Goal: Information Seeking & Learning: Learn about a topic

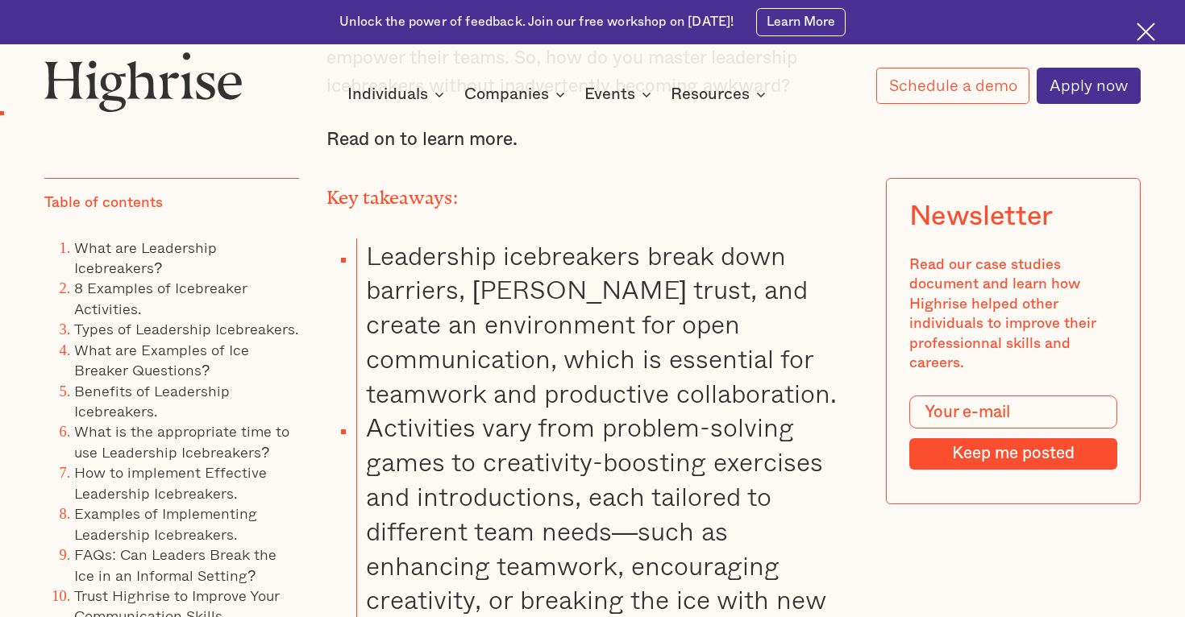
scroll to position [1524, 0]
click at [185, 293] on link "8 Examples of Icebreaker Activities." at bounding box center [160, 297] width 173 height 43
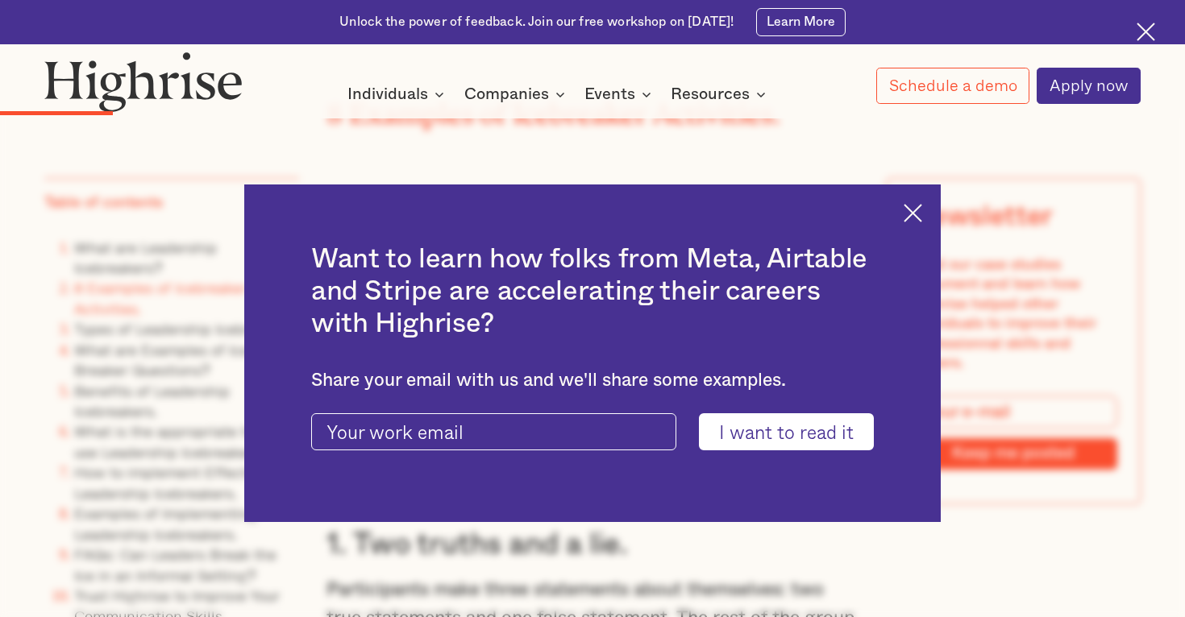
scroll to position [3241, 0]
click at [915, 214] on img at bounding box center [913, 213] width 19 height 19
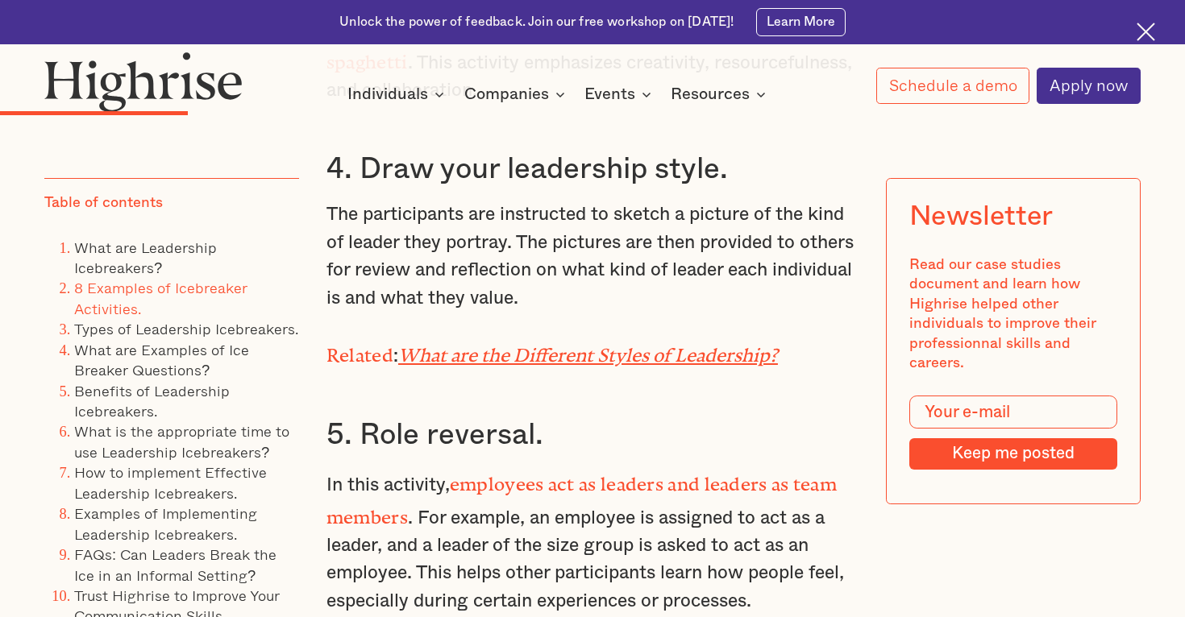
scroll to position [4410, 0]
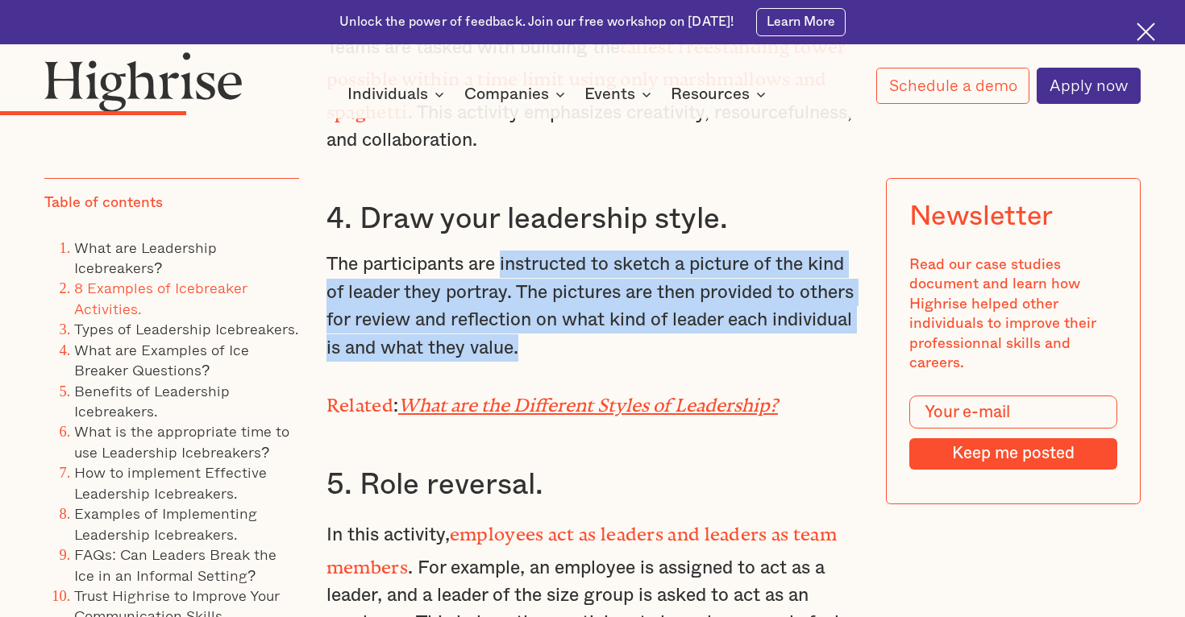
drag, startPoint x: 504, startPoint y: 181, endPoint x: 708, endPoint y: 250, distance: 215.9
click at [708, 251] on p "The participants are instructed to sketch a picture of the kind of leader they …" at bounding box center [592, 306] width 532 height 111
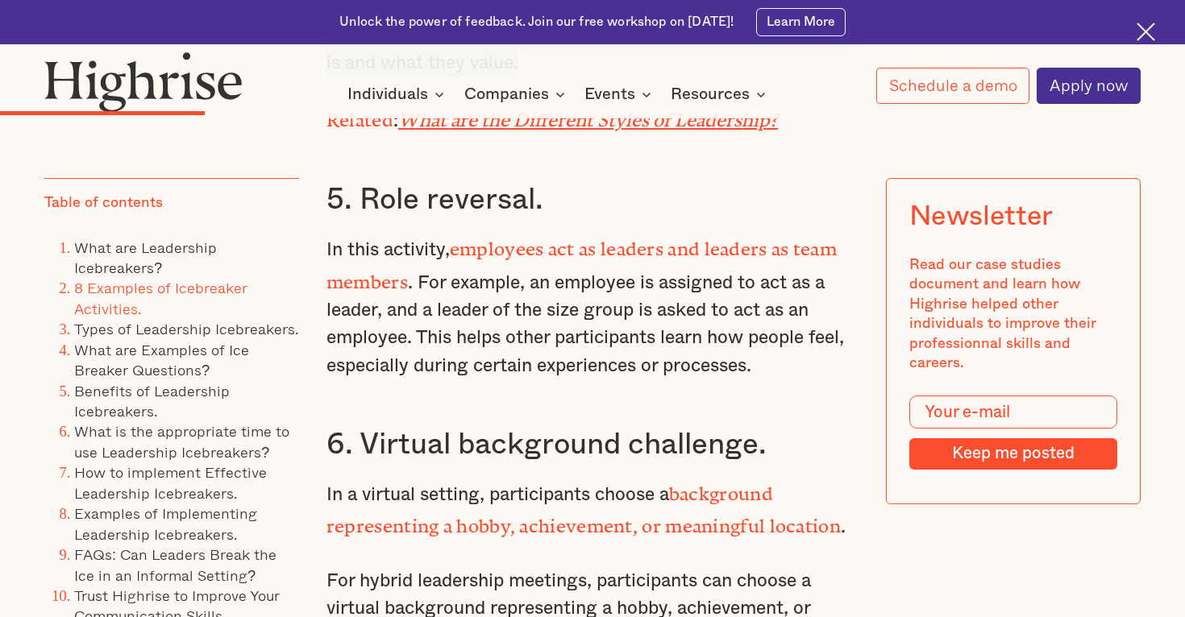
scroll to position [4704, 0]
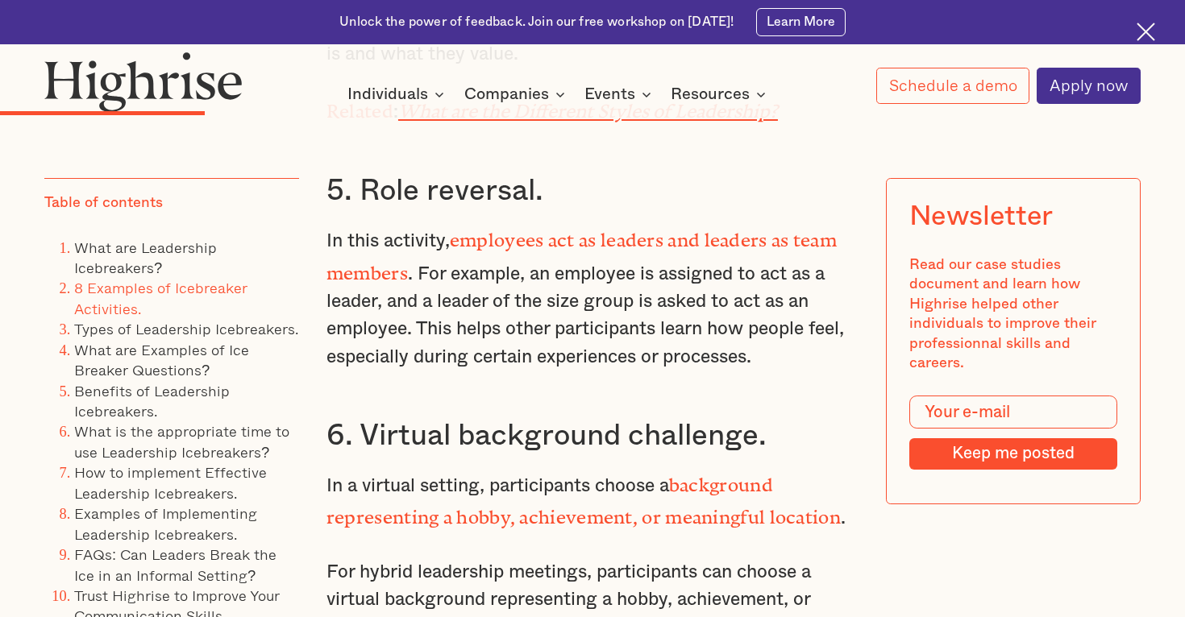
click at [605, 222] on p "In this activity, employees act as leaders and leaders as team members . For ex…" at bounding box center [592, 296] width 532 height 148
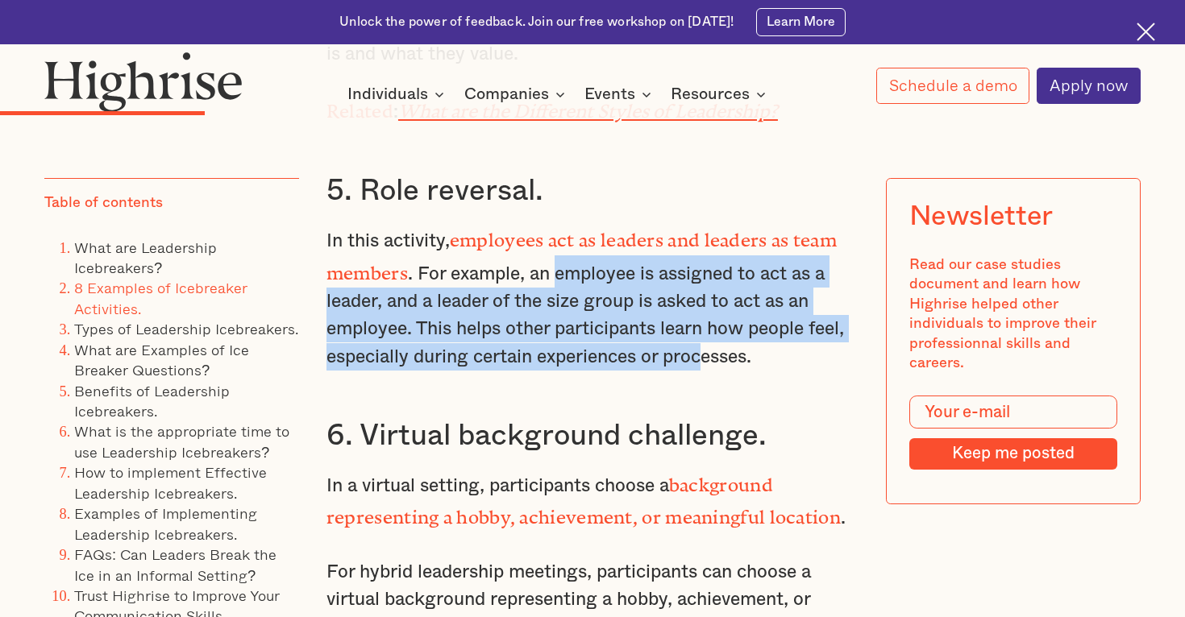
drag, startPoint x: 562, startPoint y: 175, endPoint x: 703, endPoint y: 255, distance: 162.1
click at [703, 256] on p "In this activity, employees act as leaders and leaders as team members . For ex…" at bounding box center [592, 296] width 532 height 148
click at [703, 255] on p "In this activity, employees act as leaders and leaders as team members . For ex…" at bounding box center [592, 296] width 532 height 148
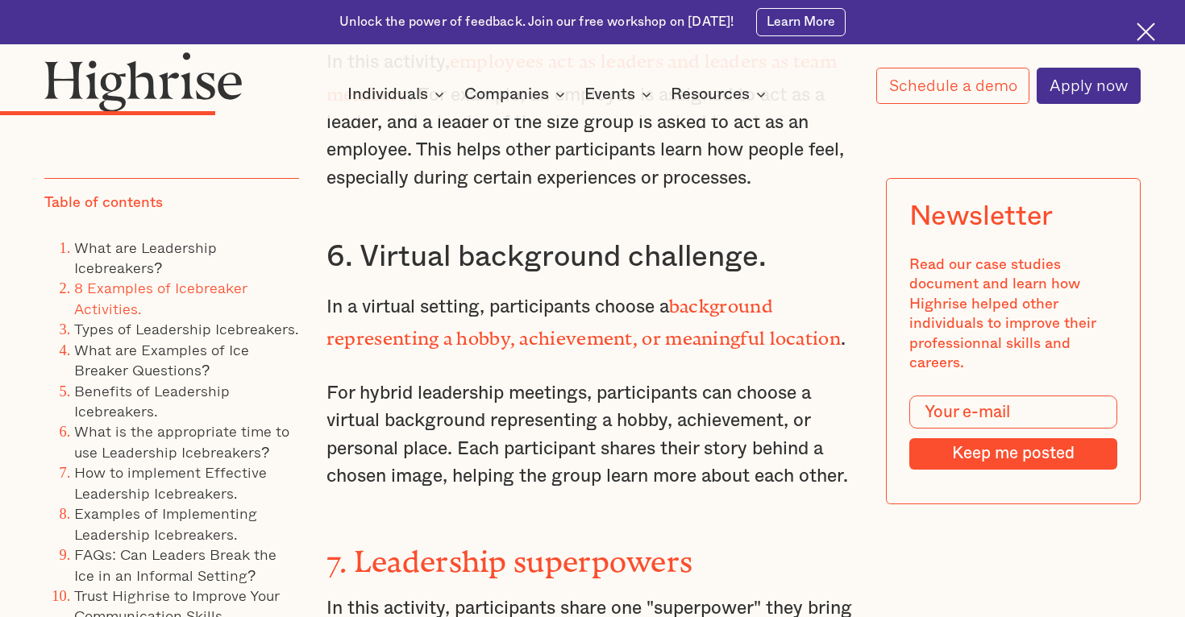
scroll to position [4894, 0]
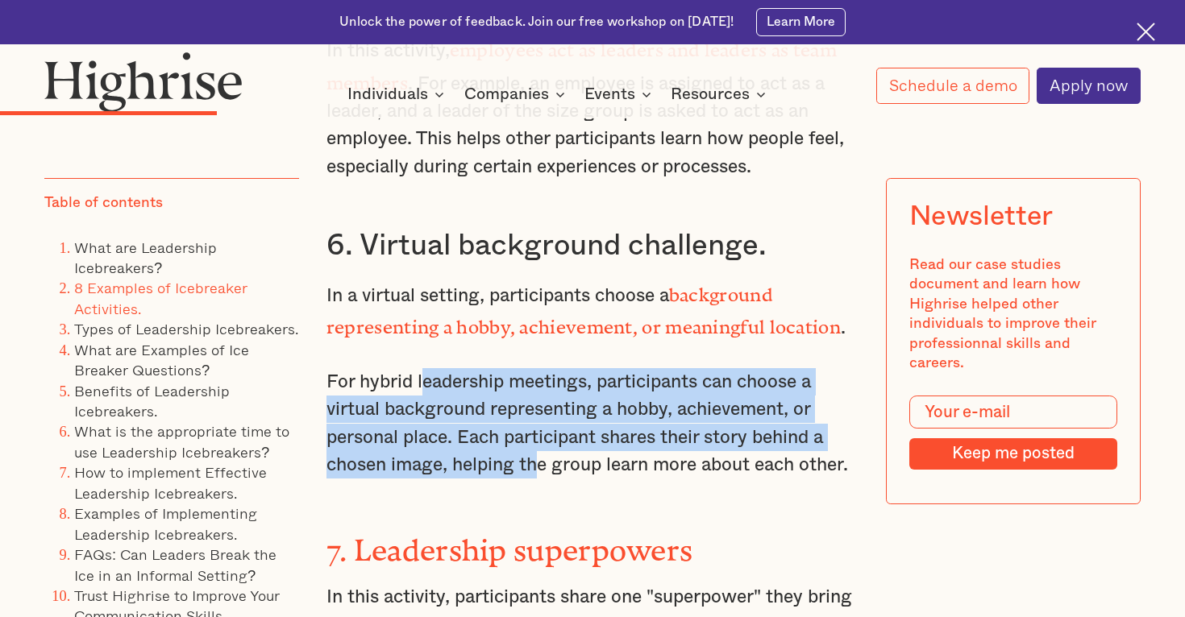
drag, startPoint x: 421, startPoint y: 279, endPoint x: 538, endPoint y: 355, distance: 139.3
click at [538, 368] on p "For hybrid leadership meetings, participants can choose a virtual background re…" at bounding box center [592, 423] width 532 height 111
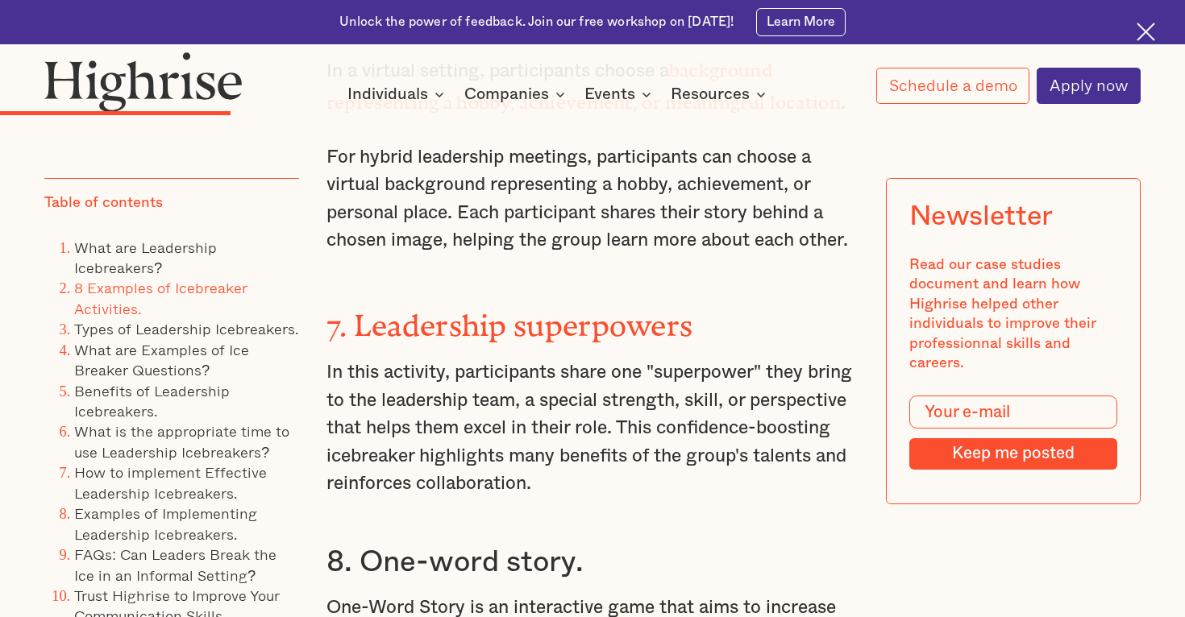
scroll to position [5121, 0]
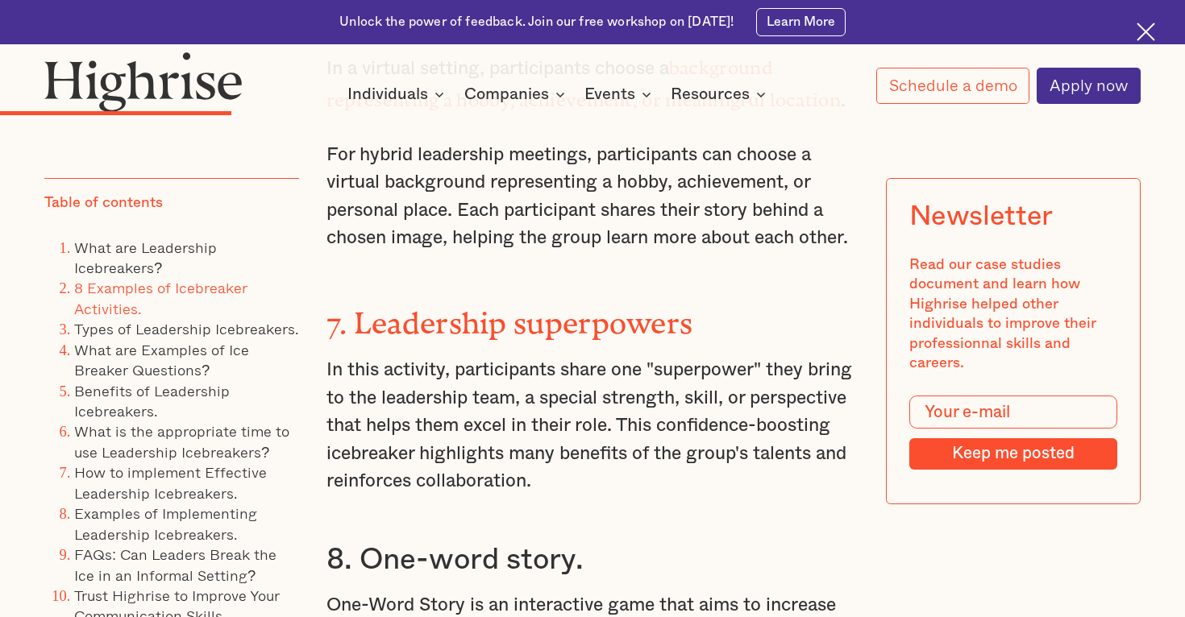
drag, startPoint x: 488, startPoint y: 246, endPoint x: 502, endPoint y: 393, distance: 147.4
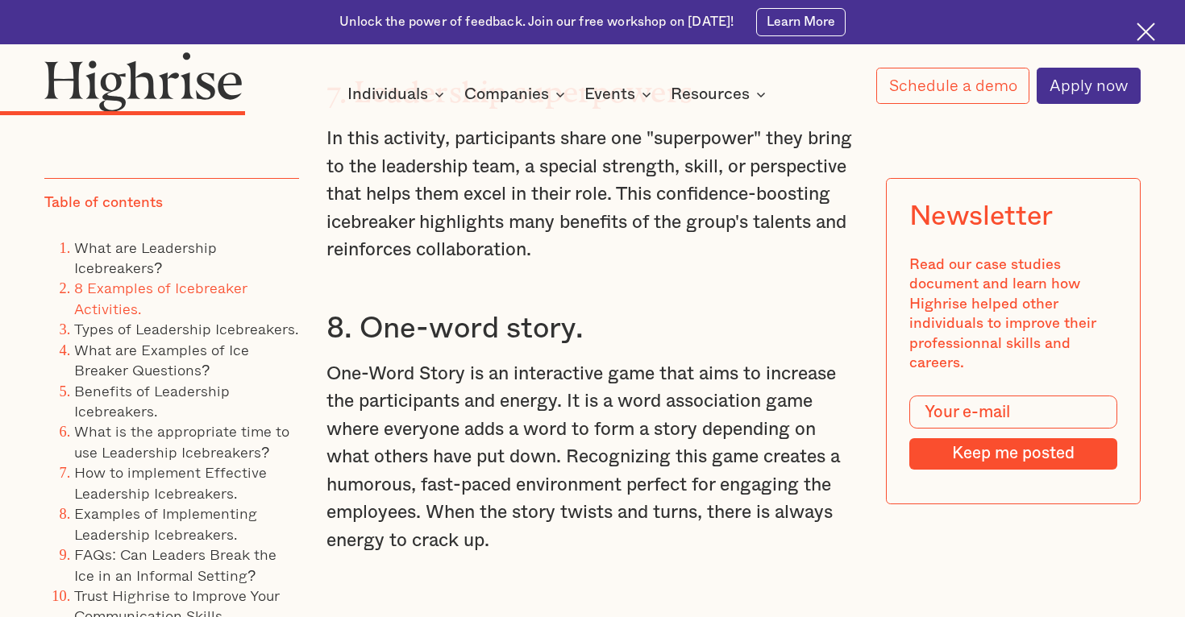
scroll to position [5362, 0]
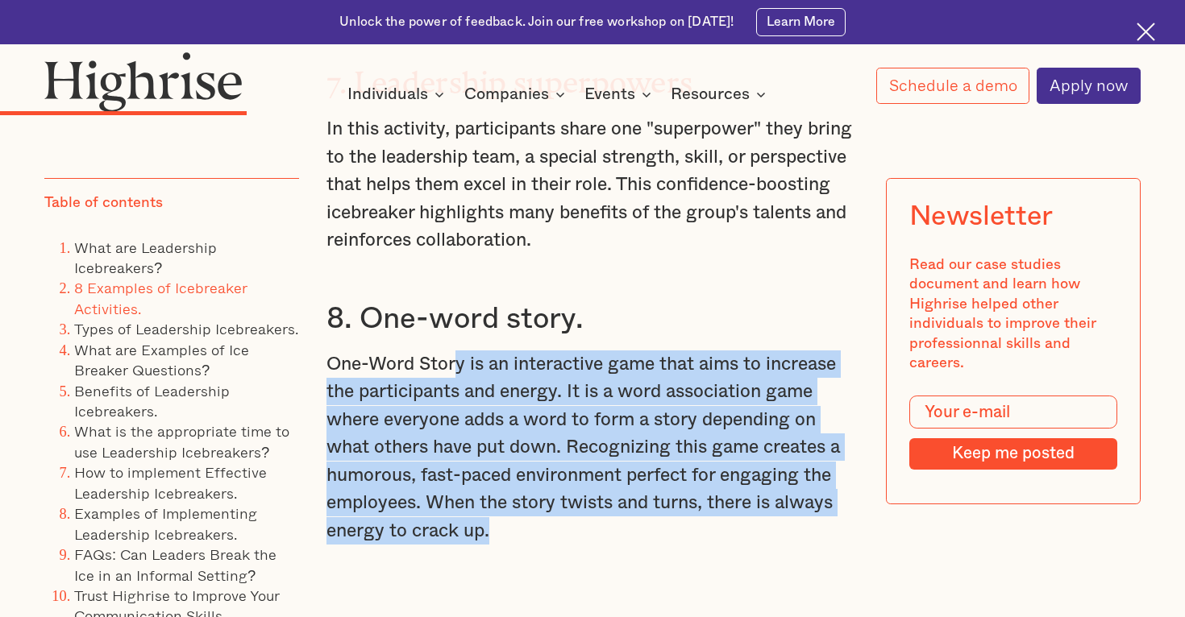
drag, startPoint x: 459, startPoint y: 247, endPoint x: 518, endPoint y: 448, distance: 210.1
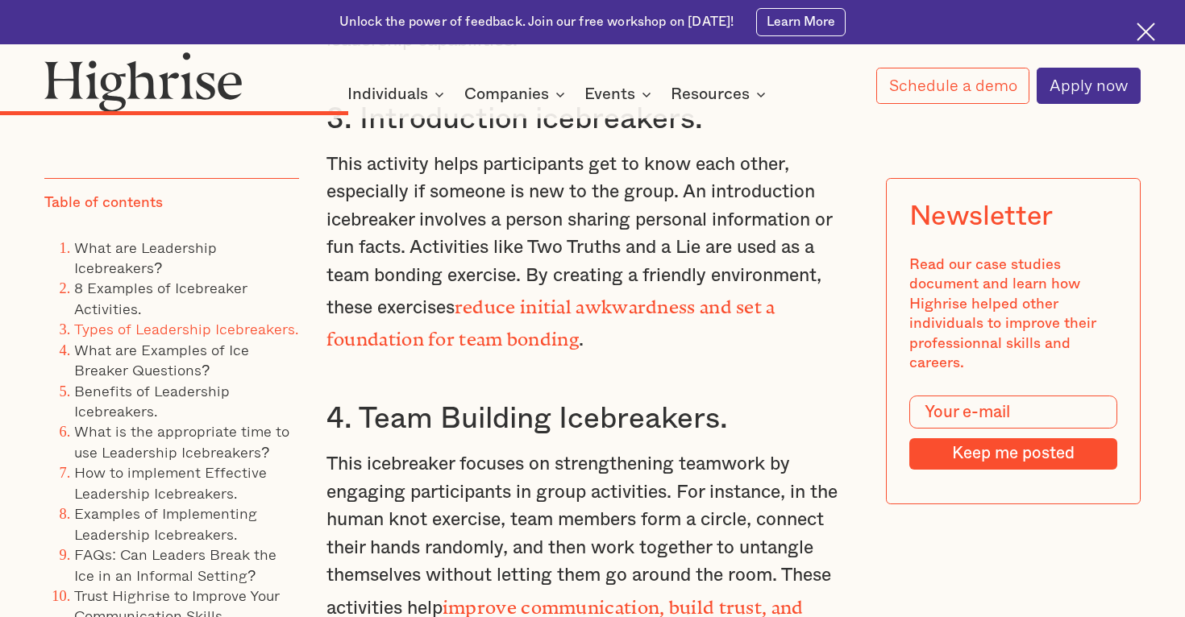
scroll to position [6970, 0]
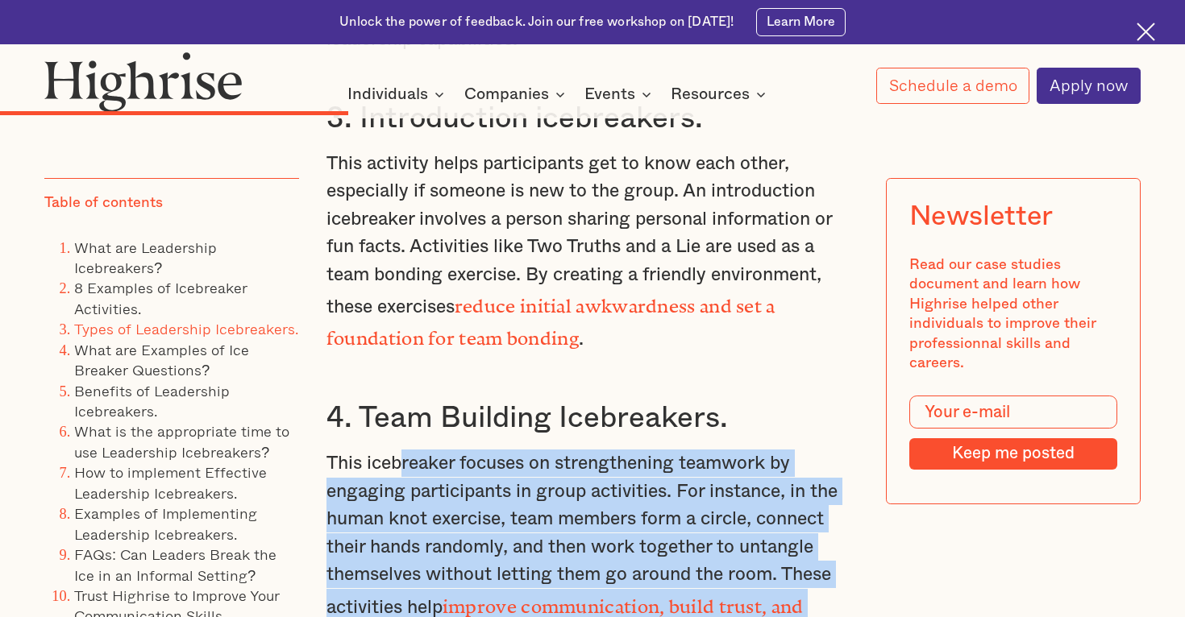
drag, startPoint x: 401, startPoint y: 289, endPoint x: 702, endPoint y: 480, distance: 356.2
click at [703, 479] on p "This icebreaker focuses on strengthening teamwork by engaging participants in g…" at bounding box center [592, 552] width 532 height 204
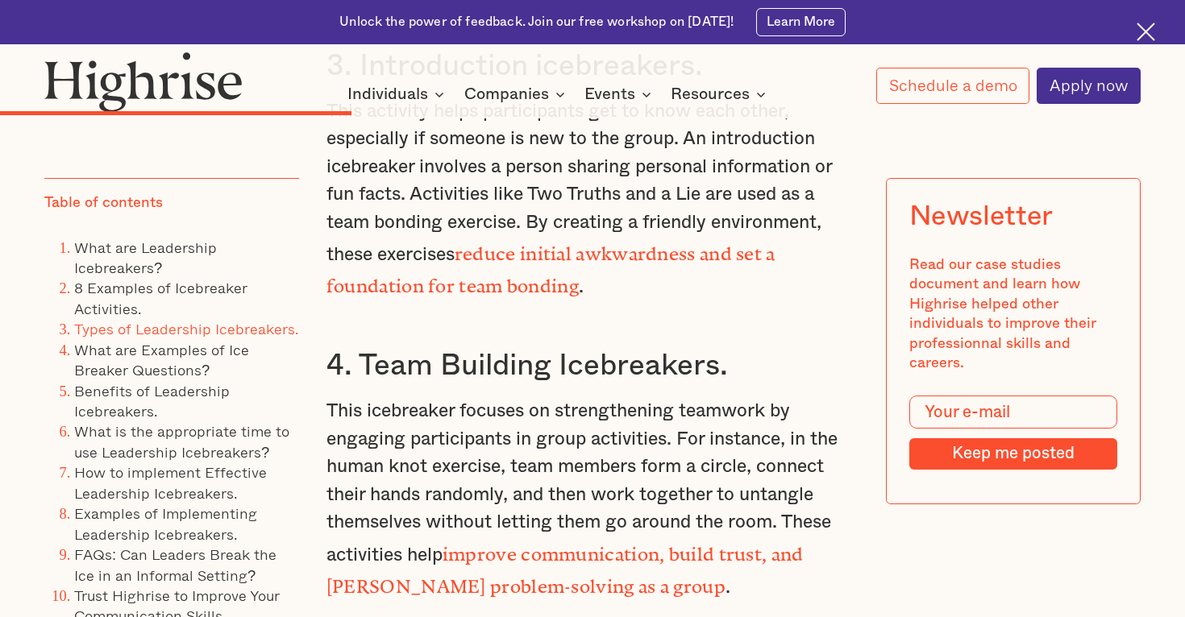
scroll to position [7018, 0]
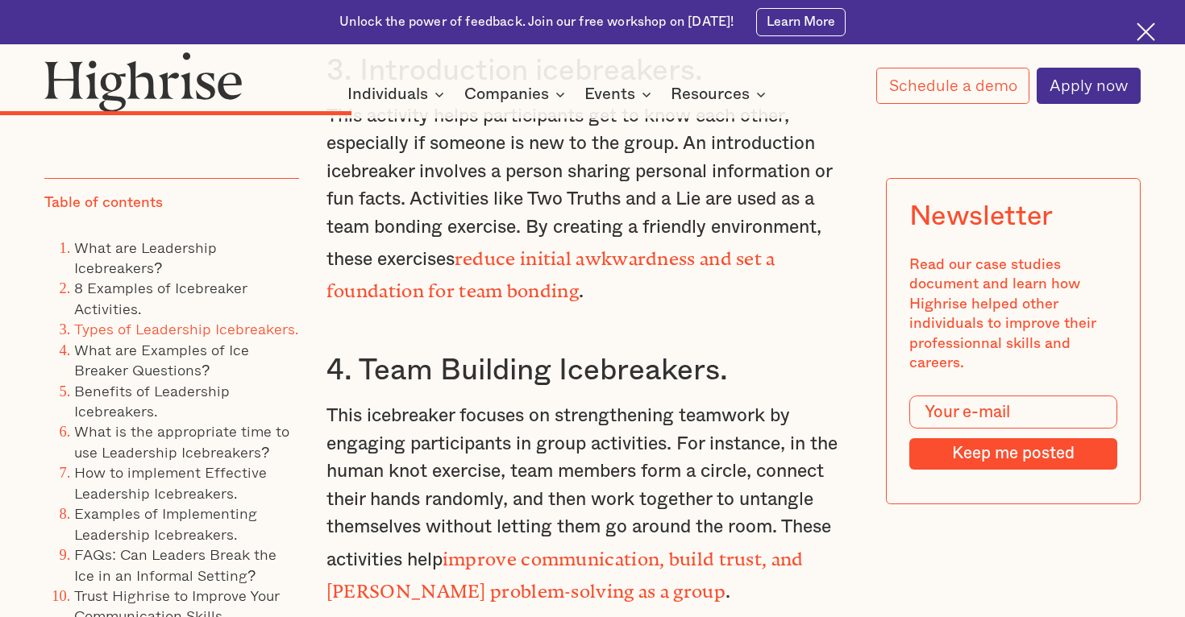
click at [717, 549] on strong "improve communication, build trust, and [PERSON_NAME] problem-solving as a group" at bounding box center [564, 571] width 477 height 44
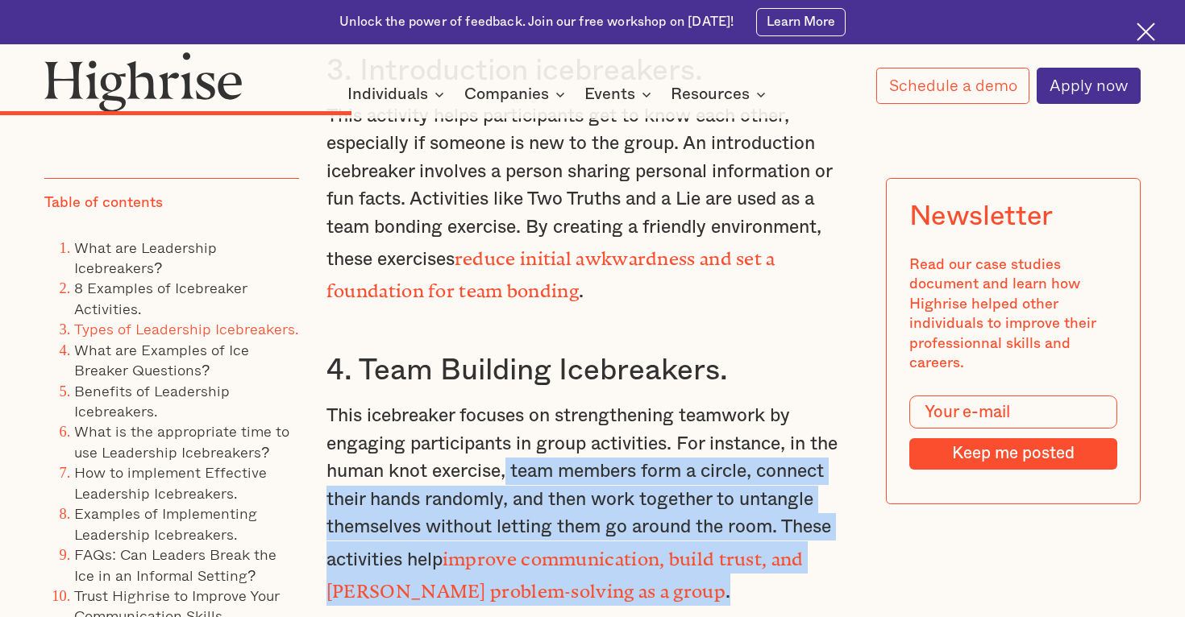
drag, startPoint x: 508, startPoint y: 305, endPoint x: 703, endPoint y: 426, distance: 229.5
click at [703, 426] on p "This icebreaker focuses on strengthening teamwork by engaging participants in g…" at bounding box center [592, 504] width 532 height 204
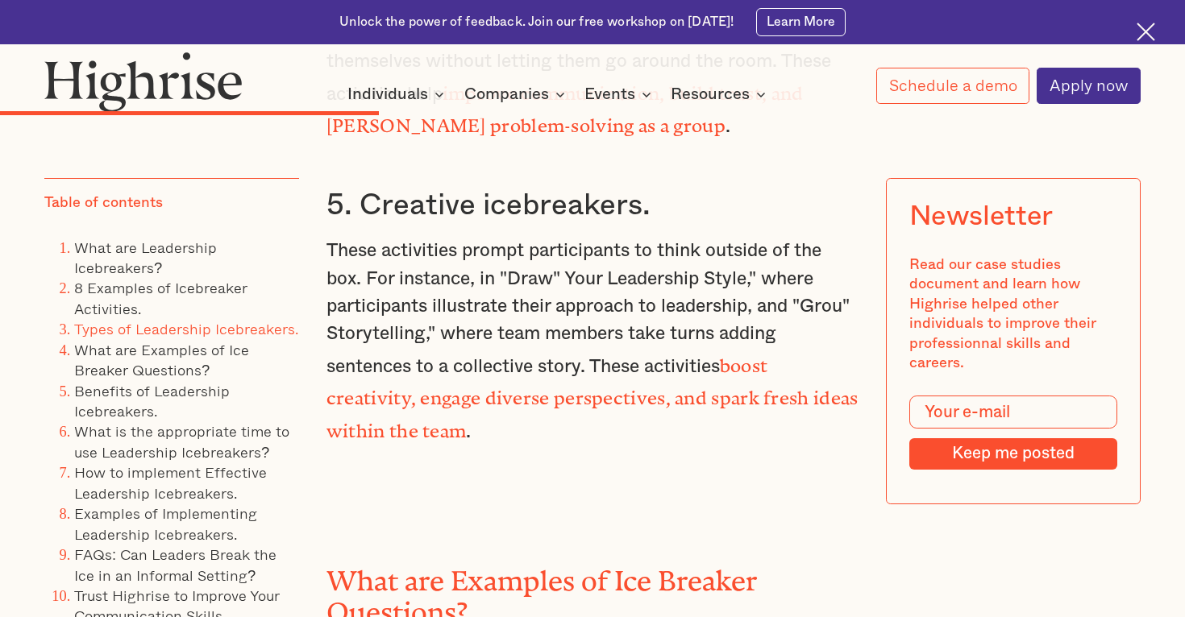
scroll to position [7504, 0]
